Goal: Information Seeking & Learning: Understand process/instructions

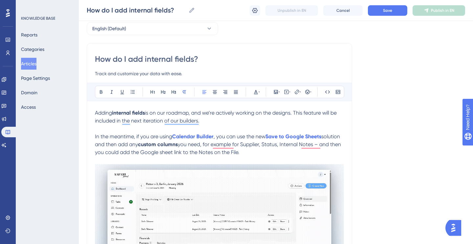
scroll to position [29, 0]
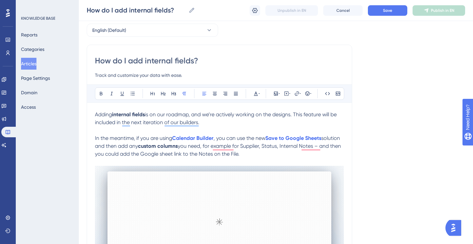
click at [183, 62] on input "How do I add internal fields?" at bounding box center [219, 60] width 249 height 11
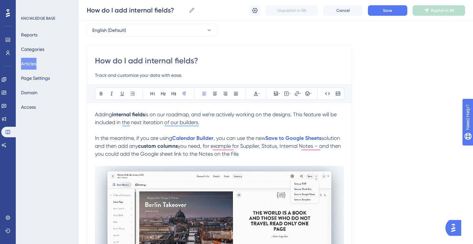
click at [186, 61] on input "How do I add internal fields?" at bounding box center [219, 60] width 249 height 11
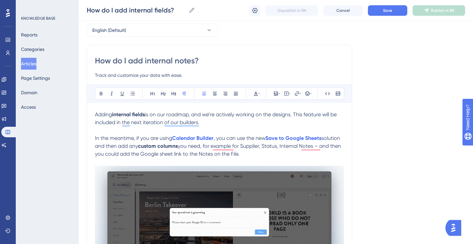
type input "How do I add internal notes ?"
type input "How do I add internal notes and status?"
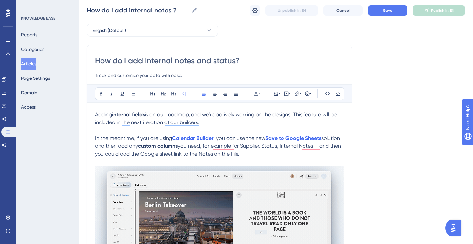
type input "How do I add internal notes and status?"
type input "How do I add internal notes and statuses of ?"
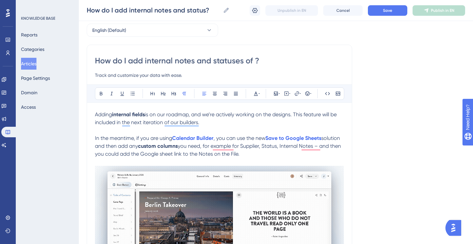
type input "How do I add internal notes and statuses of ?"
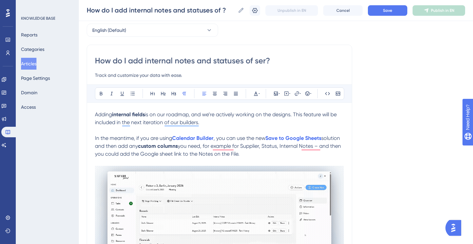
type input "How do I add internal notes and statuses of serv?"
type input "How do I add internal notes and statuses of ser?"
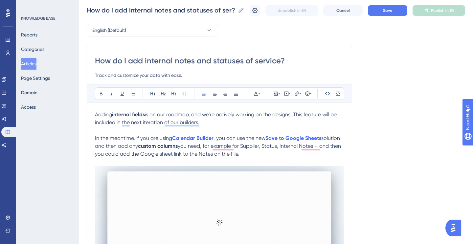
type input "How do I add internal notes and statuses of services?"
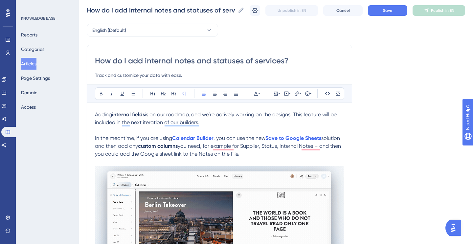
click at [216, 64] on input "How do I add internal notes and statuses of services?" at bounding box center [219, 60] width 249 height 11
type input "How do I add internal notes and track statuses of services?"
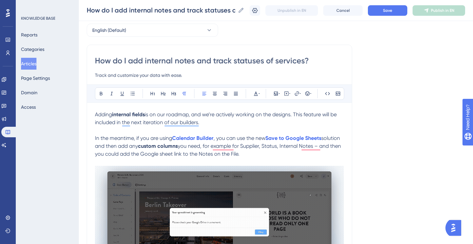
click at [304, 62] on input "How do I add internal notes and track statuses of services?" at bounding box center [219, 60] width 249 height 11
type input "How do I add internal notes and track statuses of services ?"
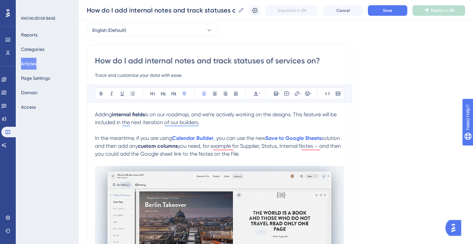
type input "How do I add internal notes and track statuses of services on ?"
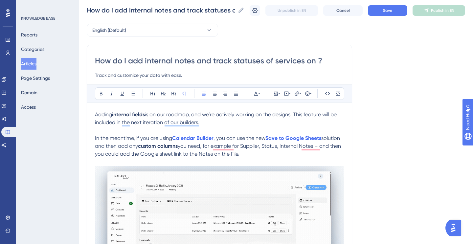
click at [194, 63] on input "How do I add internal notes and track statuses of services on ?" at bounding box center [219, 60] width 249 height 11
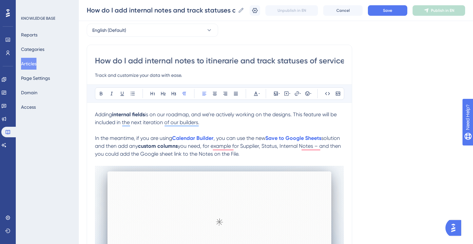
type input "How do I add internal notes to itineraries and track statuses of services on ?"
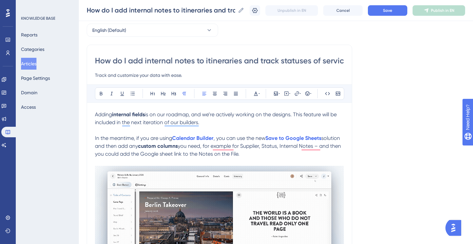
click at [208, 62] on input "How do I add internal notes to itineraries and track statuses of services on ?" at bounding box center [219, 60] width 249 height 11
type input "How do I add internal notes to Itineraries and track statuses of services on ?"
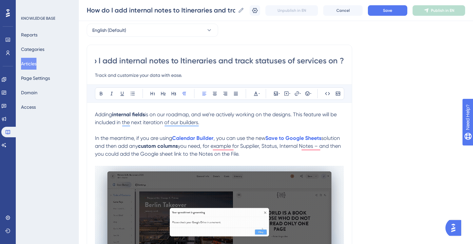
click at [341, 60] on input "How do I add internal notes to Itineraries and track statuses of services on ?" at bounding box center [219, 60] width 249 height 11
type input "How do I add internal notes to Itineraries and track statuses of services?"
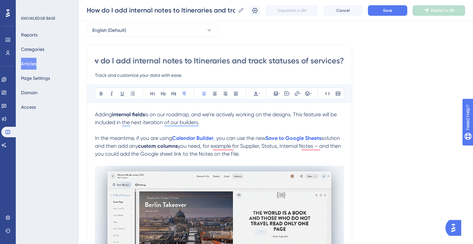
scroll to position [0, 12]
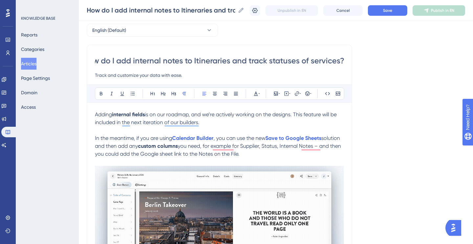
type input "How do I add internal notes to Itineraries and track statuses of services?"
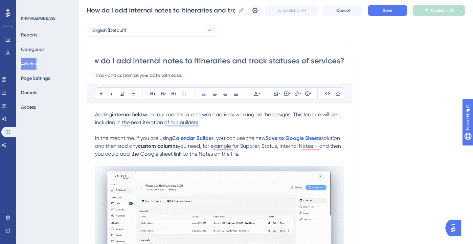
scroll to position [0, 0]
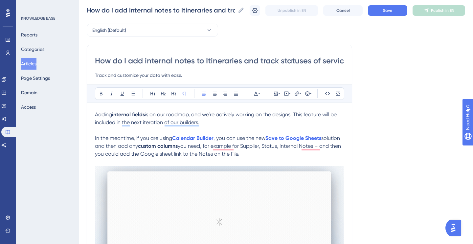
type input "How do I add internal notes to Itineraries and track statuses of services?"
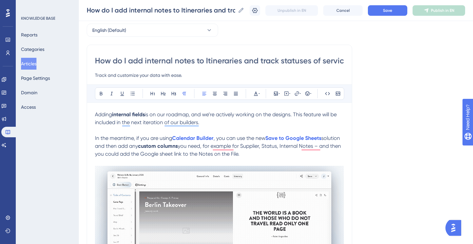
click at [135, 76] on input "Track and customize your data with ease." at bounding box center [219, 75] width 249 height 8
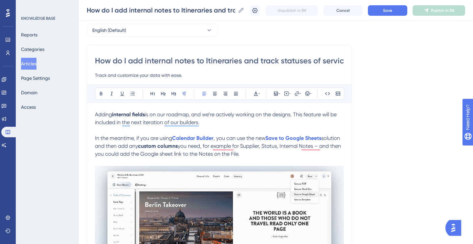
click at [135, 76] on input "Track and customize your data with ease." at bounding box center [219, 75] width 249 height 8
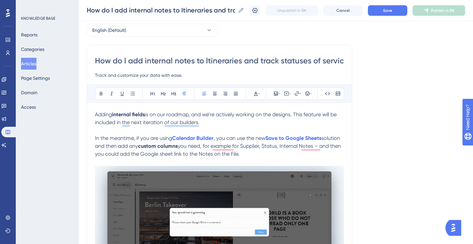
click at [135, 76] on input "Track and customize your data with ease." at bounding box center [219, 75] width 249 height 8
type input "A"
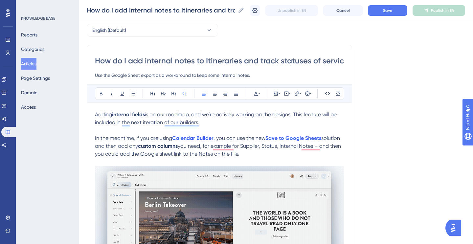
click at [215, 76] on input "Use the Google Sheet export as a workaround to keep some internal notes." at bounding box center [219, 75] width 249 height 8
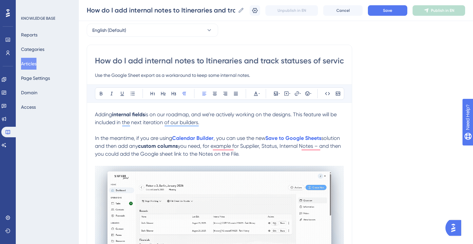
click at [215, 76] on input "Use the Google Sheet export as a workaround to keep some internal notes." at bounding box center [219, 75] width 249 height 8
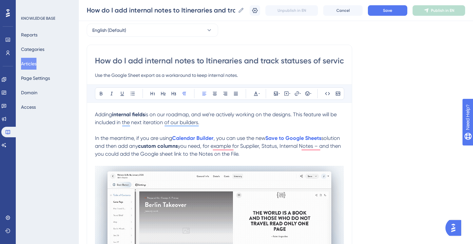
click at [254, 74] on input "Use the Google Sheet export as a workaround to keep internal notes." at bounding box center [219, 75] width 249 height 8
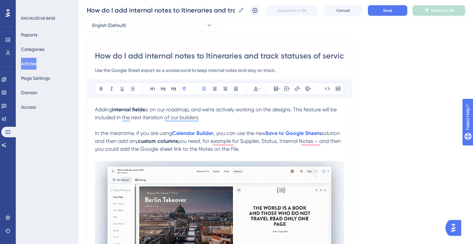
scroll to position [34, 0]
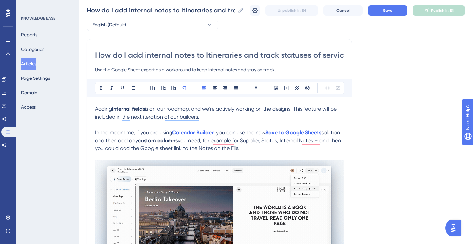
type input "Use the Google Sheet export as a workaround to keep internal notes and stay on …"
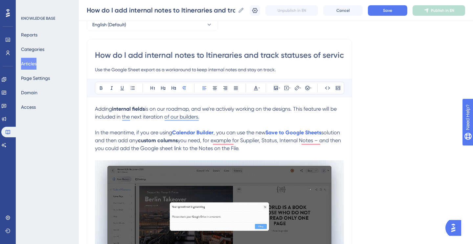
click at [142, 108] on strong "internal fields" at bounding box center [128, 109] width 33 height 6
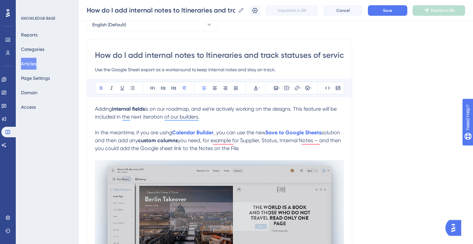
click at [142, 108] on strong "internal fields" at bounding box center [128, 109] width 33 height 6
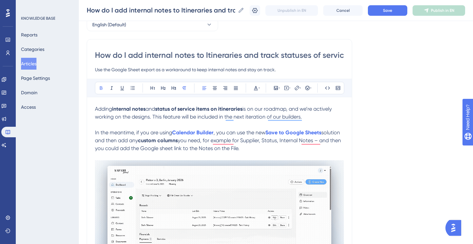
click at [223, 110] on strong "status of service items on itineraries" at bounding box center [198, 109] width 87 height 6
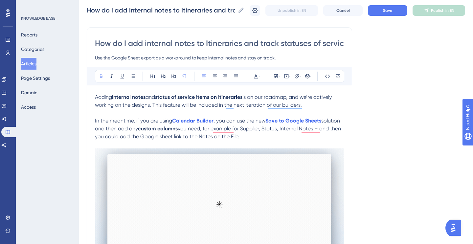
scroll to position [47, 0]
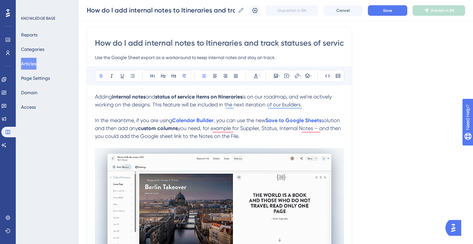
click at [137, 106] on span "is on our roadmap, and we’re actively working on the designs. This feature will…" at bounding box center [214, 101] width 238 height 14
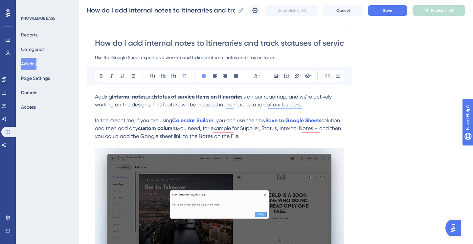
click at [180, 105] on span "is on our roadmap, and we’re actively working on the designs. This feature will…" at bounding box center [214, 101] width 238 height 14
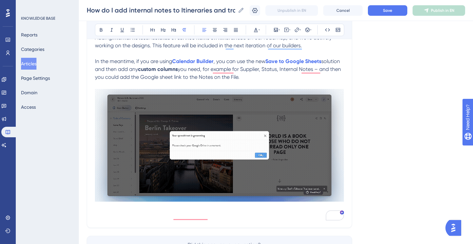
scroll to position [74, 0]
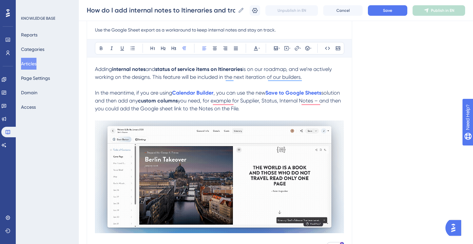
click at [341, 93] on span "solution and then add any" at bounding box center [218, 97] width 246 height 14
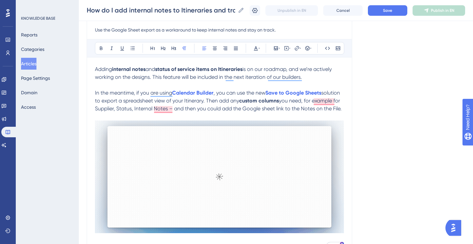
click at [304, 101] on span "you need, for example for Supplier, Status, Internal Notes – and then you could…" at bounding box center [218, 104] width 247 height 14
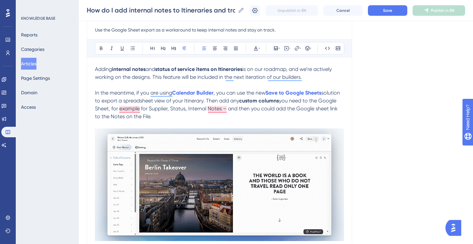
click at [221, 94] on span ", you can use the new" at bounding box center [239, 93] width 52 height 6
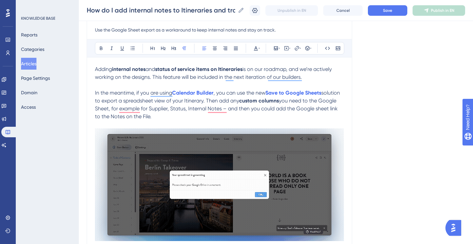
click at [238, 93] on span ", you can use the new" at bounding box center [239, 93] width 52 height 6
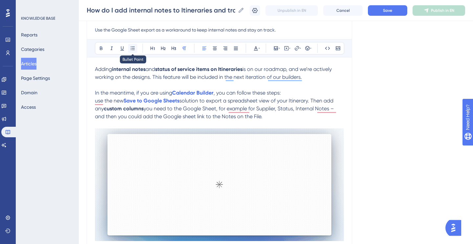
click at [133, 47] on icon at bounding box center [133, 48] width 4 height 4
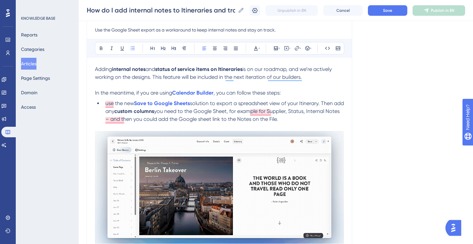
click at [324, 103] on span "solution to export a spreadsheet view of your Itinerary. Then add any" at bounding box center [225, 107] width 240 height 14
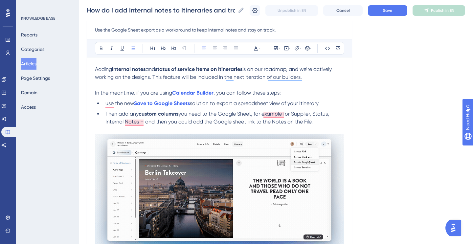
click at [120, 115] on span "Then add any" at bounding box center [121, 114] width 33 height 6
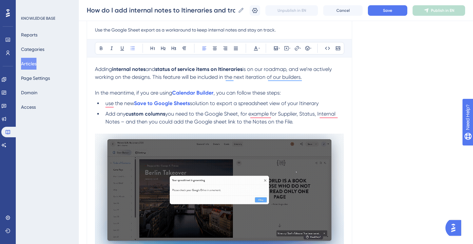
click at [330, 103] on li "use the new Save to Google Sheets solution to export a spreadsheet view of your…" at bounding box center [223, 103] width 241 height 8
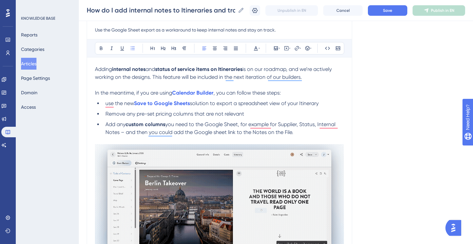
click at [121, 127] on span "Add any" at bounding box center [115, 124] width 20 height 6
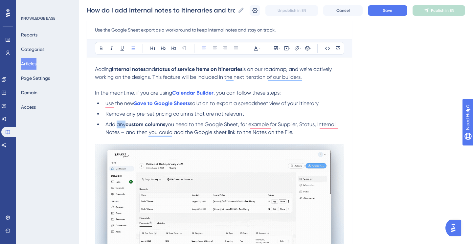
click at [121, 127] on span "Add any" at bounding box center [115, 124] width 20 height 6
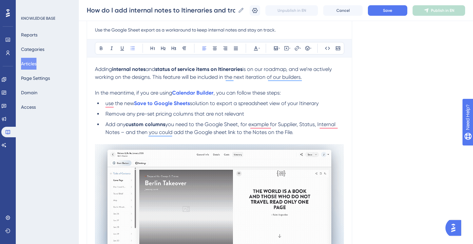
click at [128, 116] on span "Remove any pre-set pricing columns that are not relevant" at bounding box center [174, 114] width 139 height 6
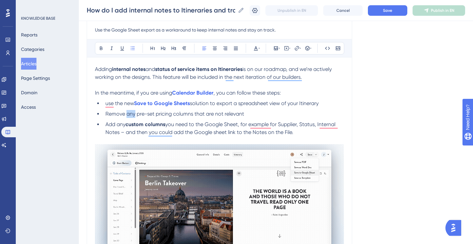
click at [128, 116] on span "Remove any pre-set pricing columns that are not relevant" at bounding box center [174, 114] width 139 height 6
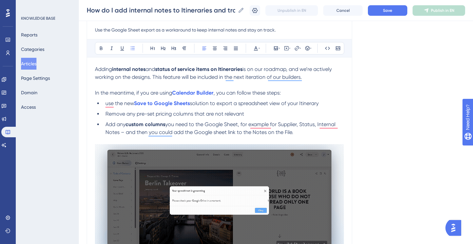
click at [130, 133] on span "you need to the Google Sheet, for example for Supplier, Status, Internal Notes …" at bounding box center [220, 128] width 231 height 14
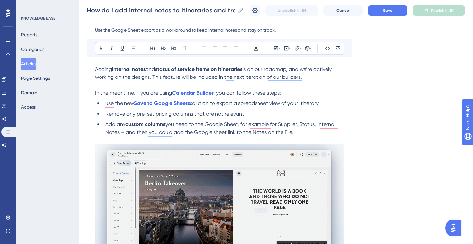
click at [130, 133] on span "you need to the Google Sheet, for example for Supplier, Status, Internal Notes …" at bounding box center [220, 128] width 231 height 14
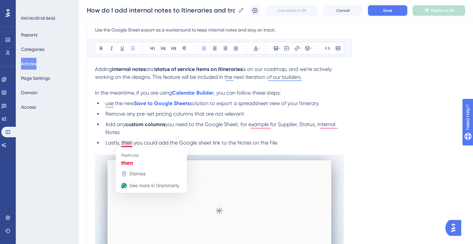
click at [127, 143] on span "Lastly, then you could add the Google sheet link to the Notes on the File." at bounding box center [191, 143] width 173 height 6
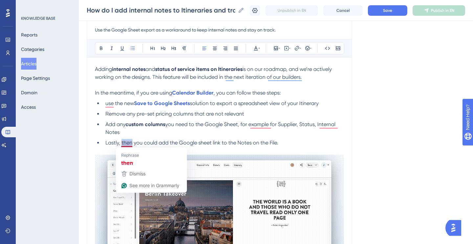
click at [127, 143] on span "Lastly, then you could add the Google sheet link to the Notes on the File." at bounding box center [191, 143] width 173 height 6
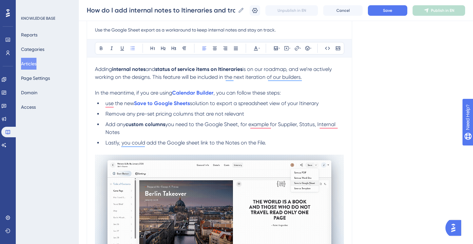
click at [231, 143] on span "Lastly, you could add the Google sheet link to the Notes on the File." at bounding box center [185, 143] width 161 height 6
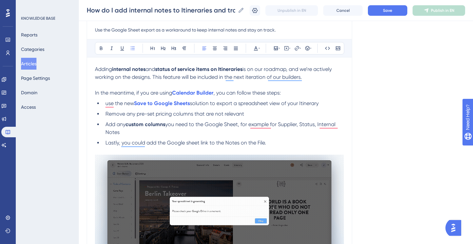
click at [231, 143] on span "Lastly, you could add the Google sheet link to the Notes on the File." at bounding box center [185, 143] width 161 height 6
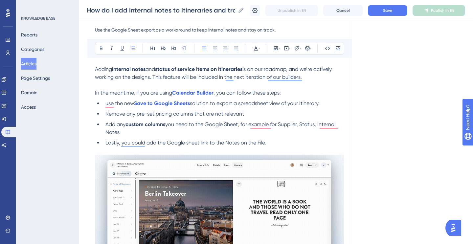
click at [270, 144] on li "Lastly, you could add the Google sheet link to the Notes on the File." at bounding box center [223, 143] width 241 height 8
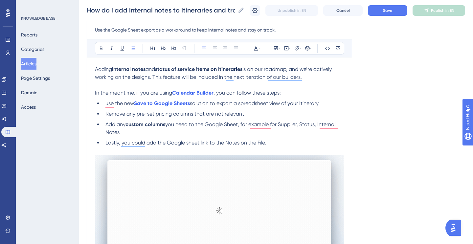
click at [241, 143] on span "Lastly, you could add the Google sheet link to the Notes on the File." at bounding box center [185, 143] width 161 height 6
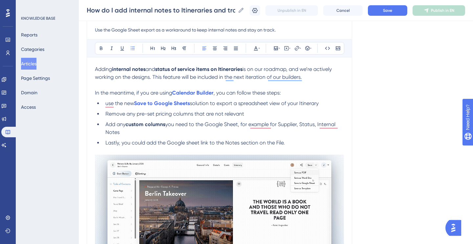
click at [276, 144] on span "Lastly, you could add the Google sheet link to the Notes section on the File." at bounding box center [194, 143] width 179 height 6
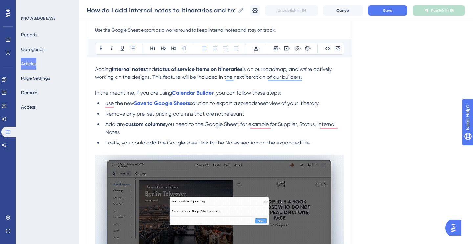
click at [309, 144] on span "Lastly, you could add the Google sheet link to the Notes section on the expande…" at bounding box center [207, 143] width 205 height 6
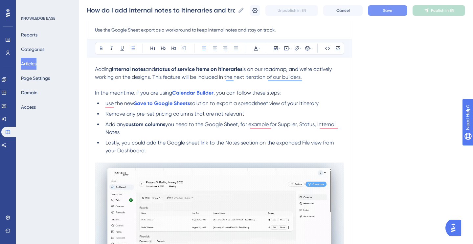
click at [387, 12] on span "Save" at bounding box center [387, 10] width 9 height 5
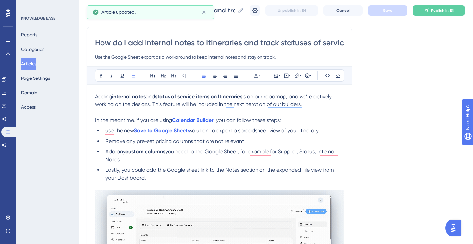
scroll to position [0, 0]
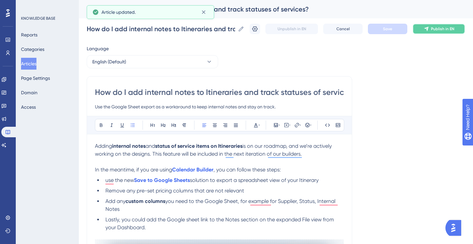
click at [428, 28] on icon at bounding box center [425, 28] width 5 height 5
